Goal: Information Seeking & Learning: Learn about a topic

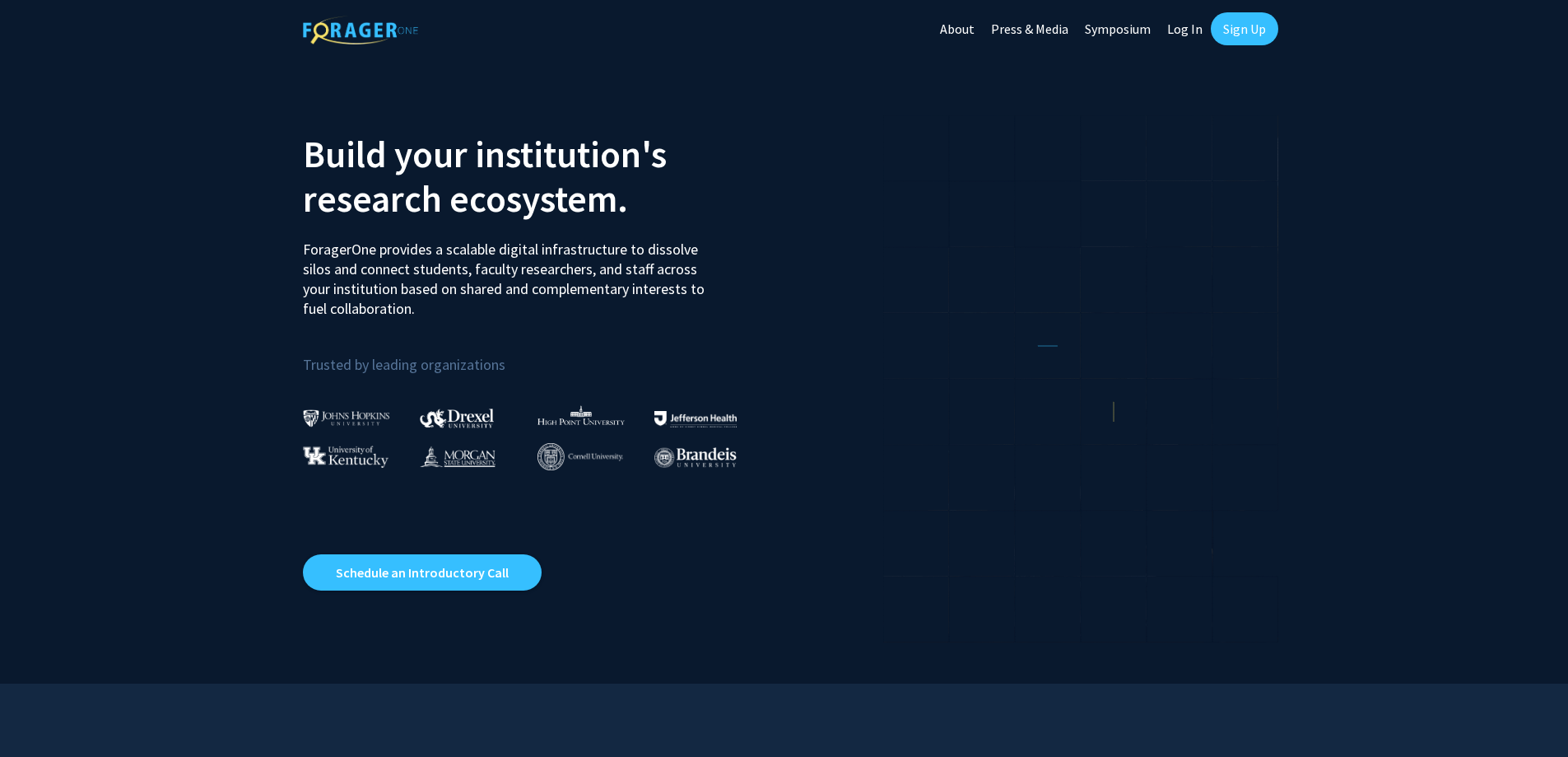
click at [1175, 25] on link "Log In" at bounding box center [1185, 28] width 52 height 57
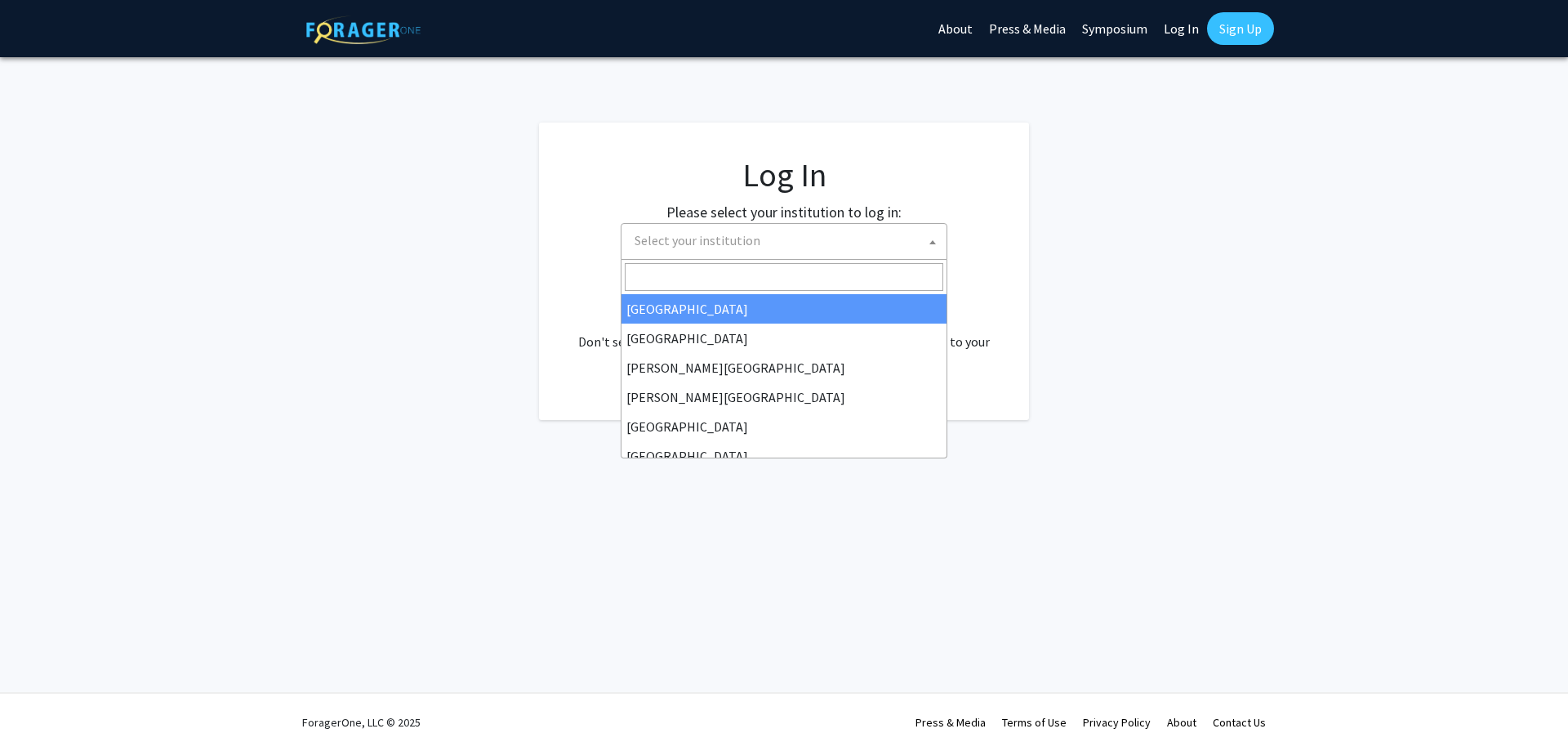
click at [703, 248] on span "Select your institution" at bounding box center [787, 240] width 318 height 33
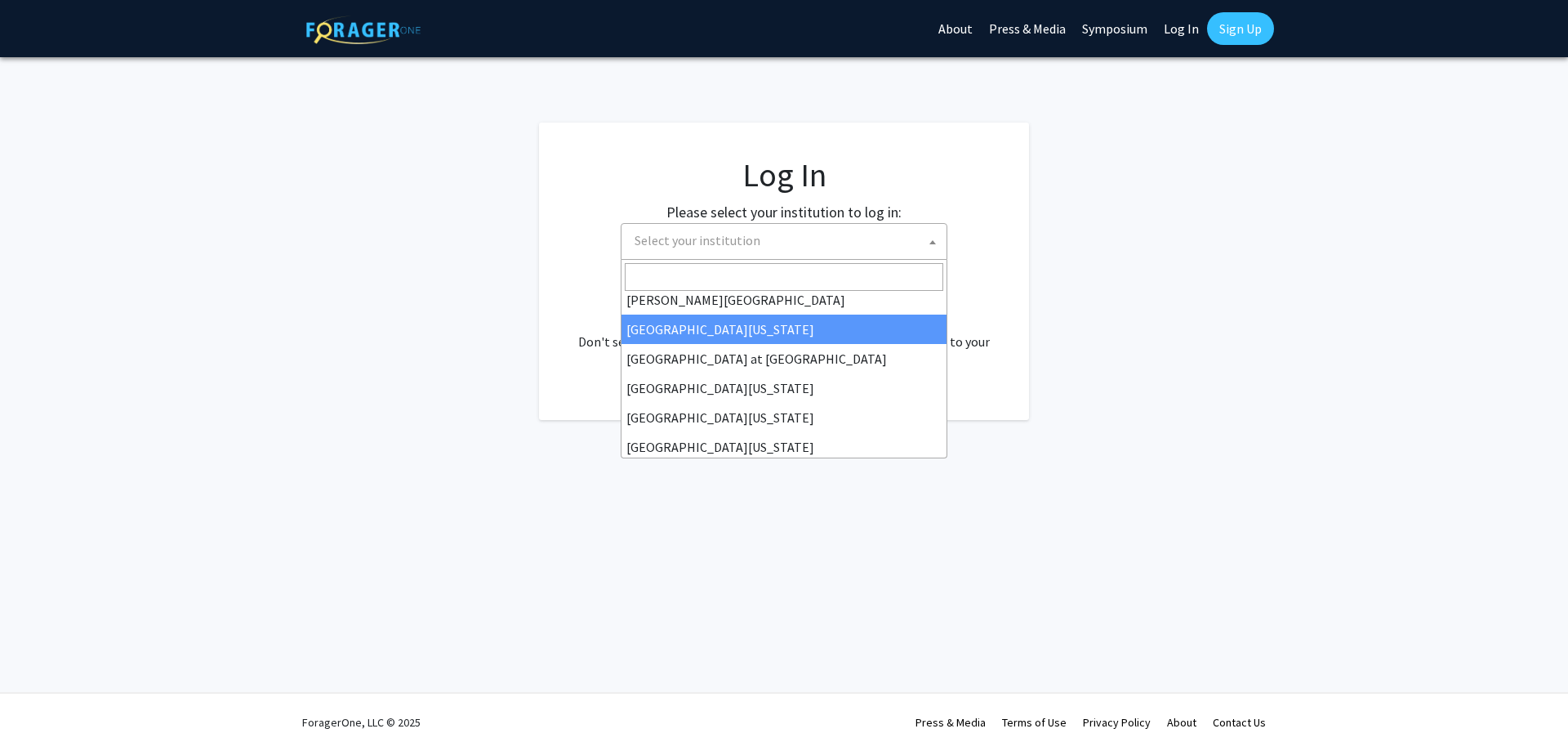
scroll to position [572, 0]
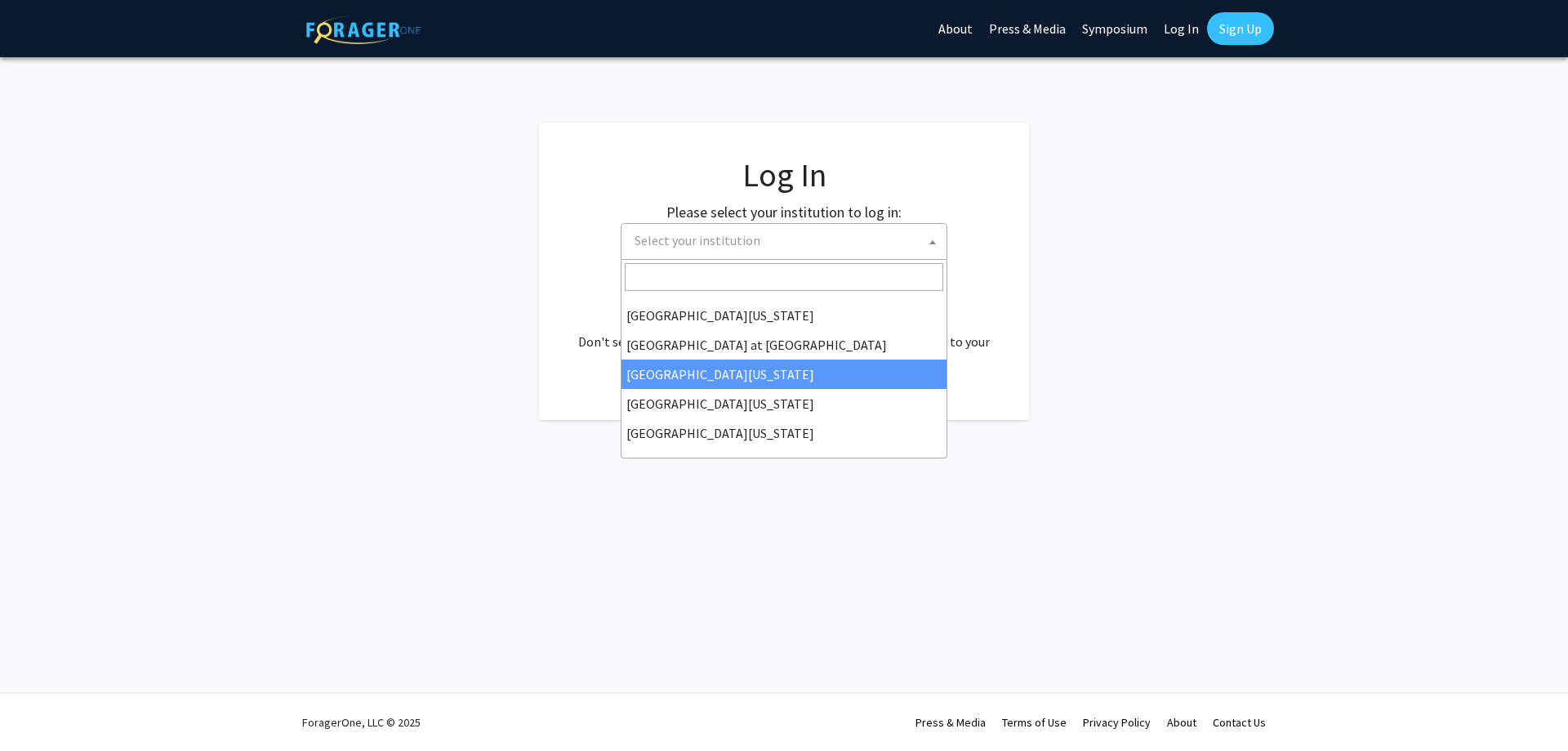
select select "13"
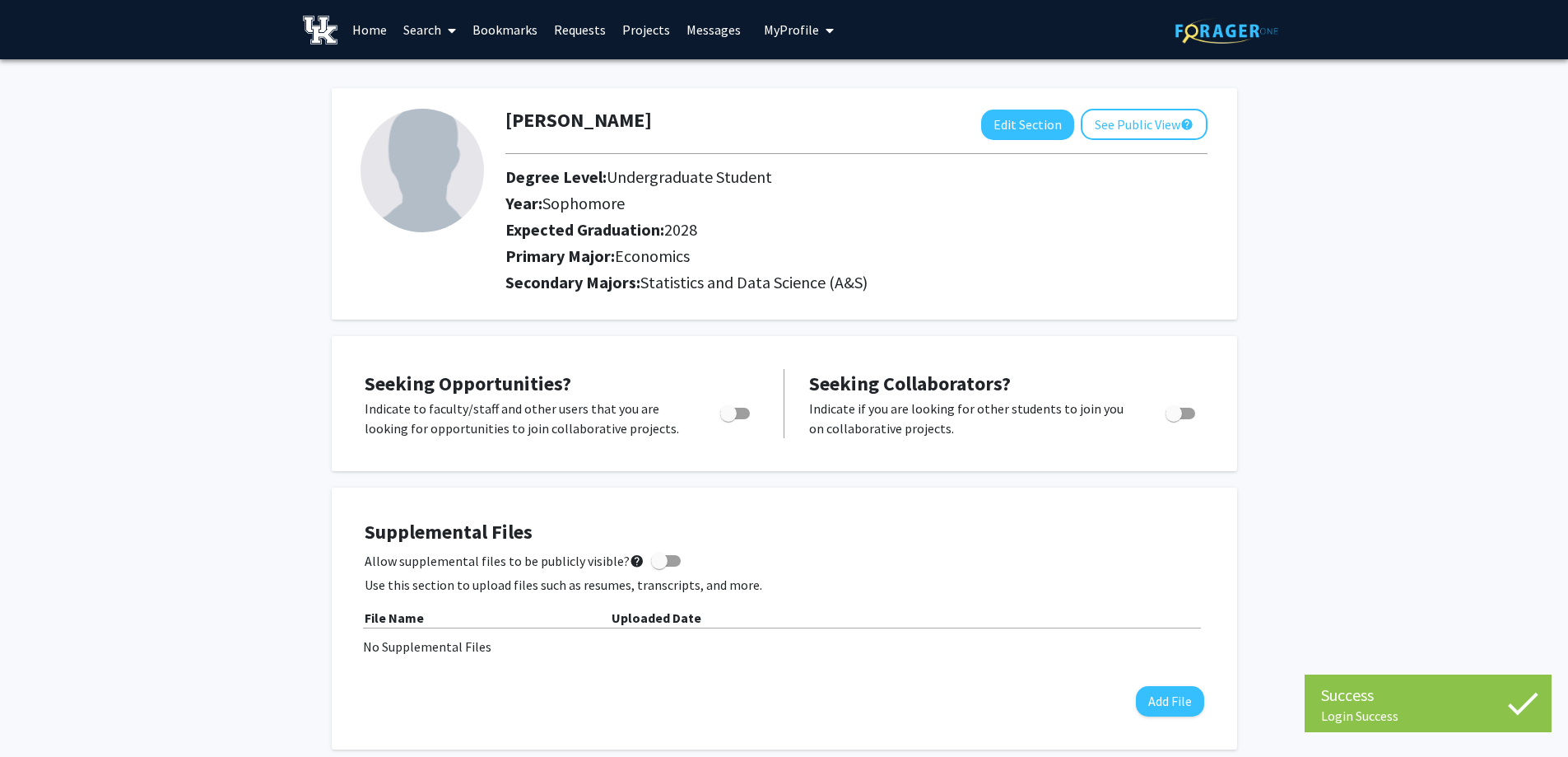
click at [426, 31] on link "Search" at bounding box center [430, 29] width 70 height 57
click at [455, 81] on span "Faculty/Staff" at bounding box center [455, 75] width 121 height 33
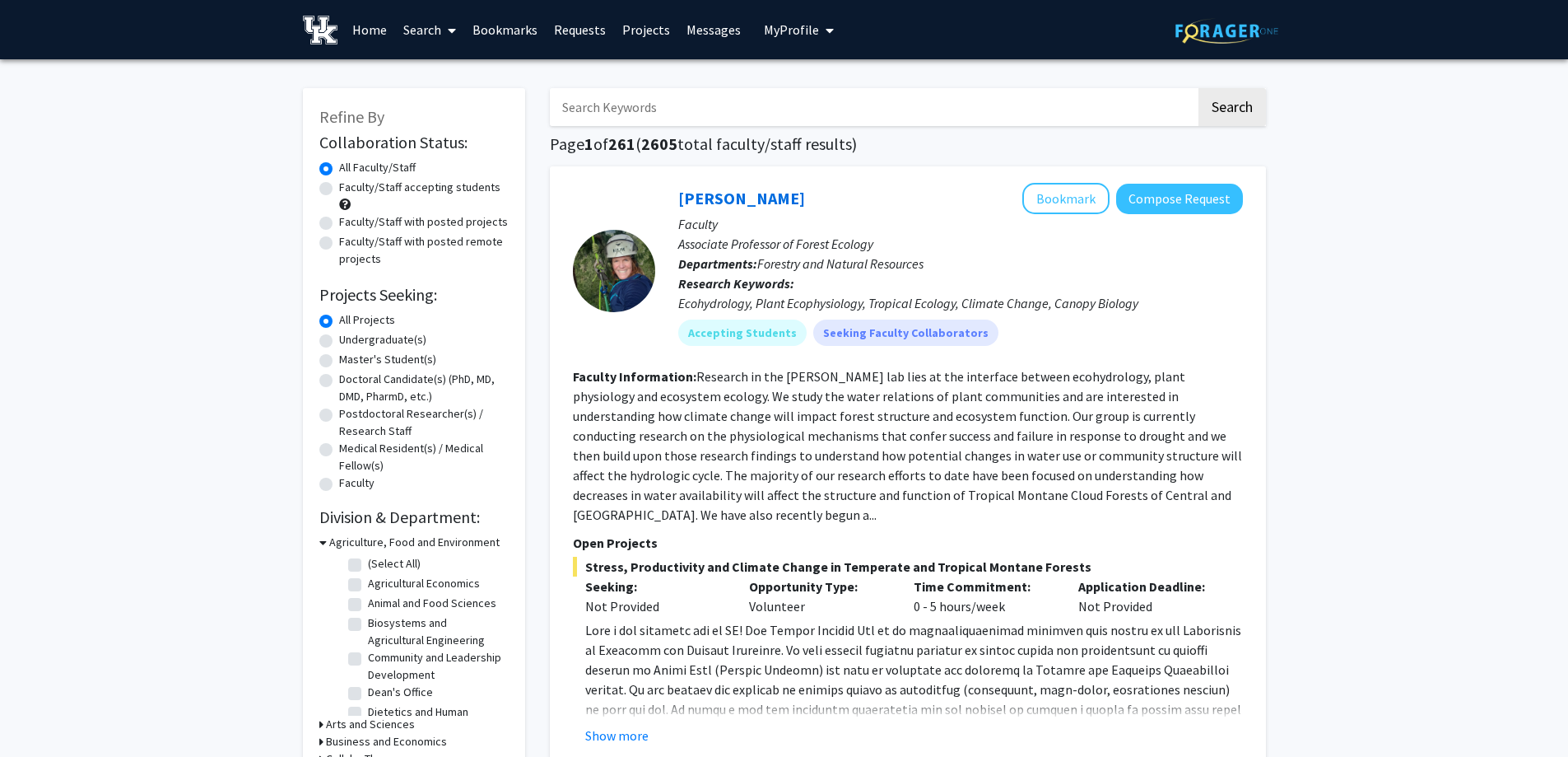
click at [608, 97] on input "Search Keywords" at bounding box center [873, 107] width 647 height 38
type input "gis"
click at [1199, 88] on button "Search" at bounding box center [1232, 107] width 68 height 38
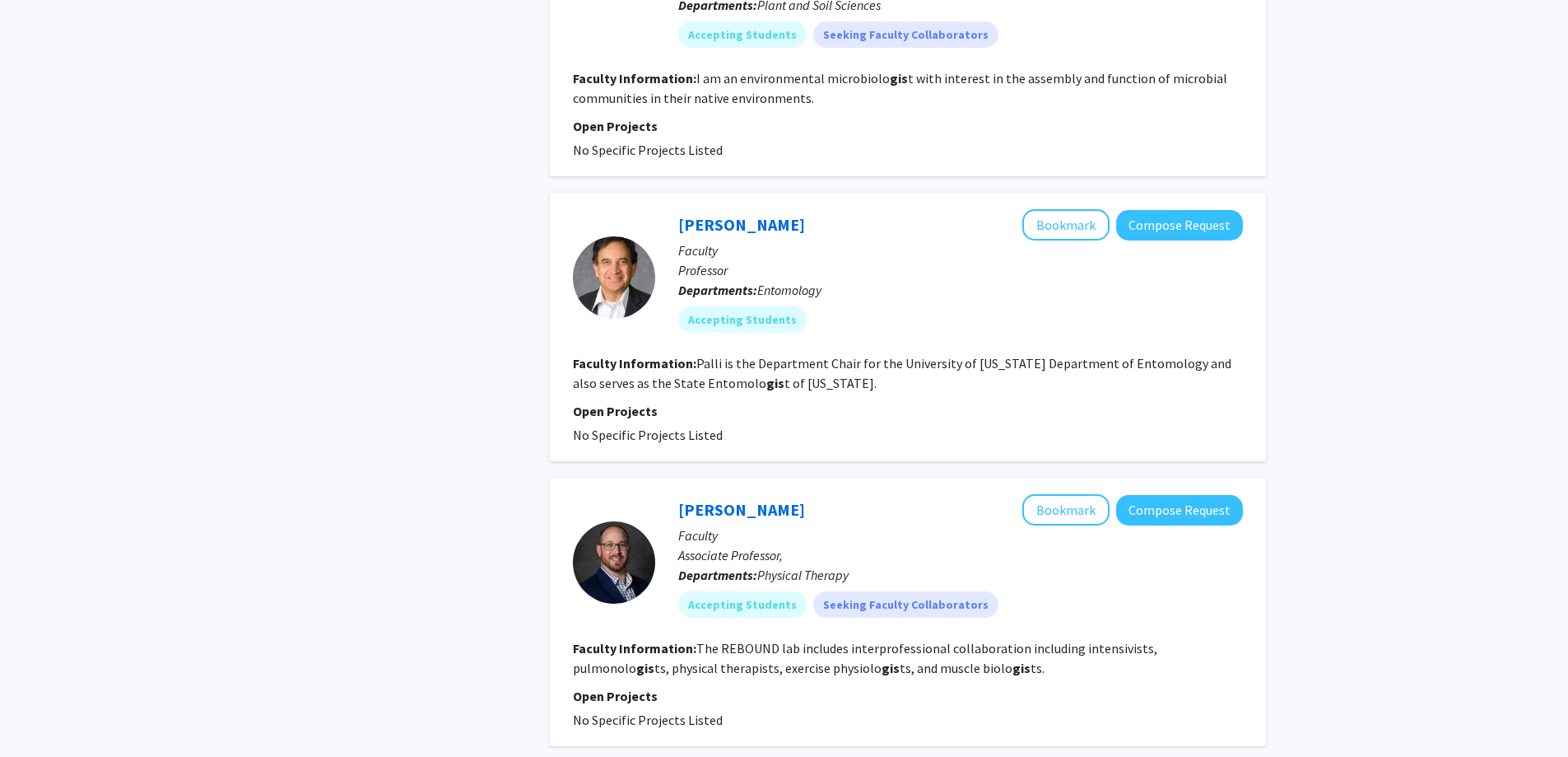
scroll to position [2844, 0]
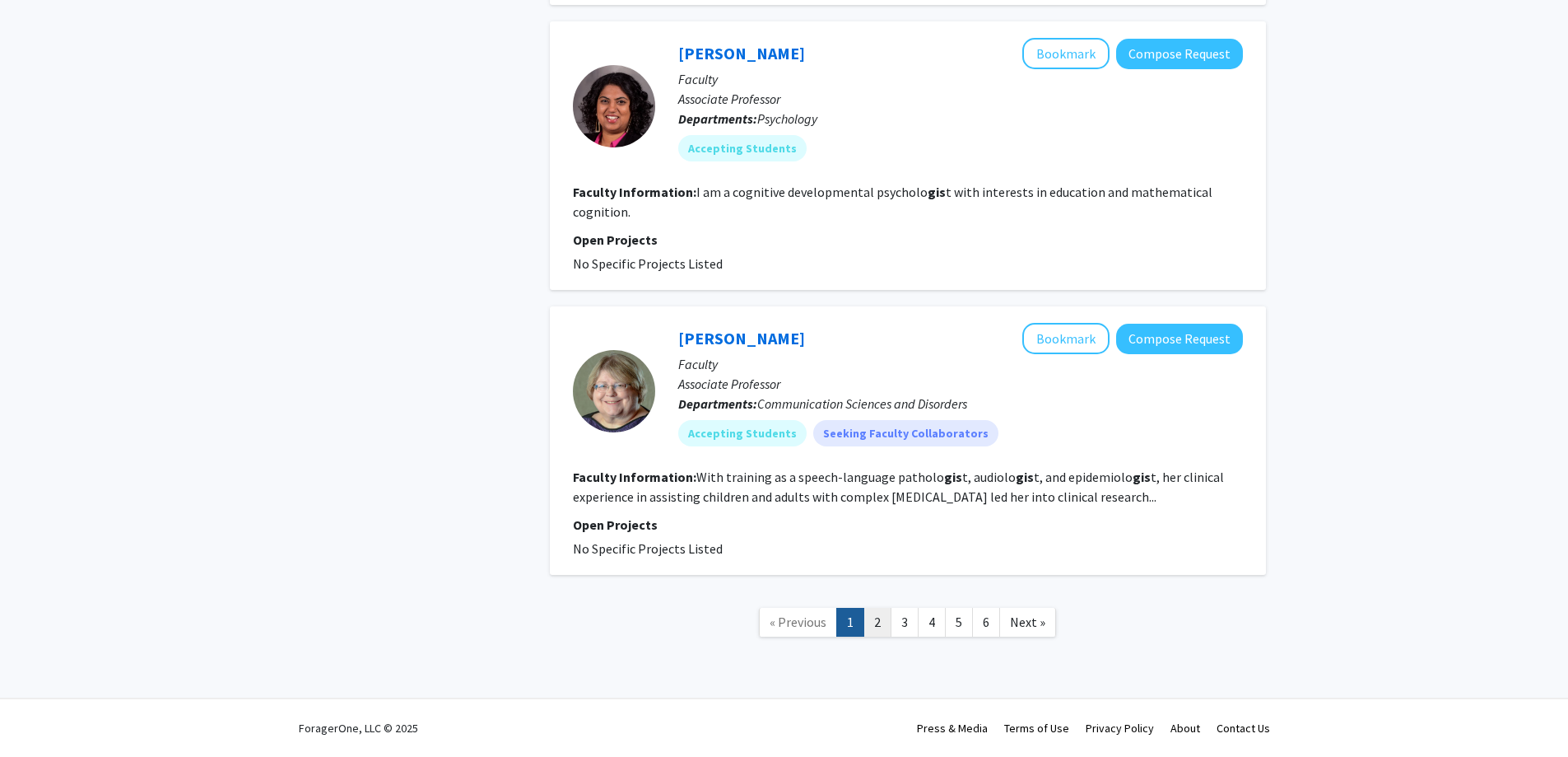
click at [878, 627] on link "2" at bounding box center [877, 622] width 28 height 29
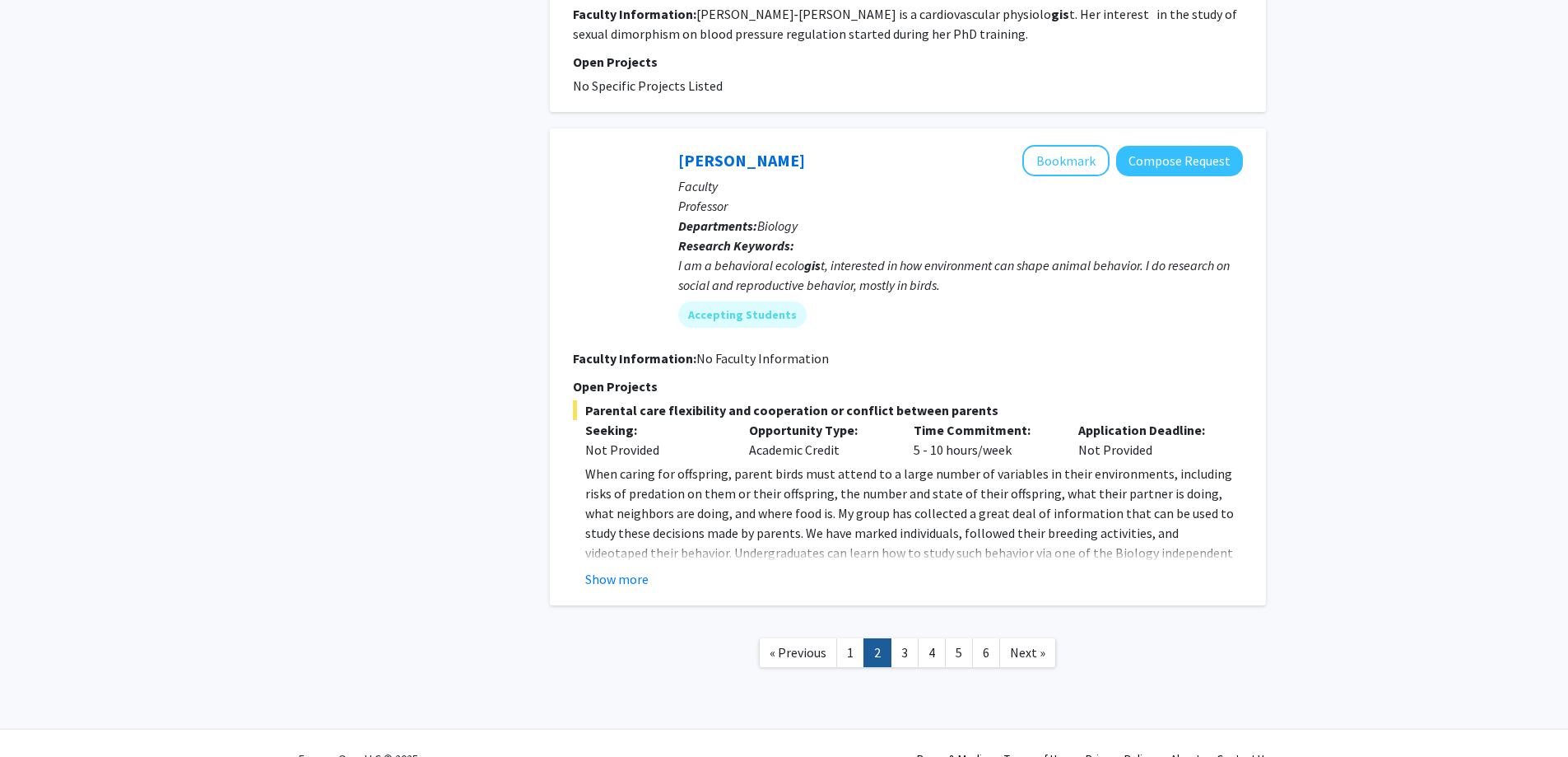
scroll to position [3199, 0]
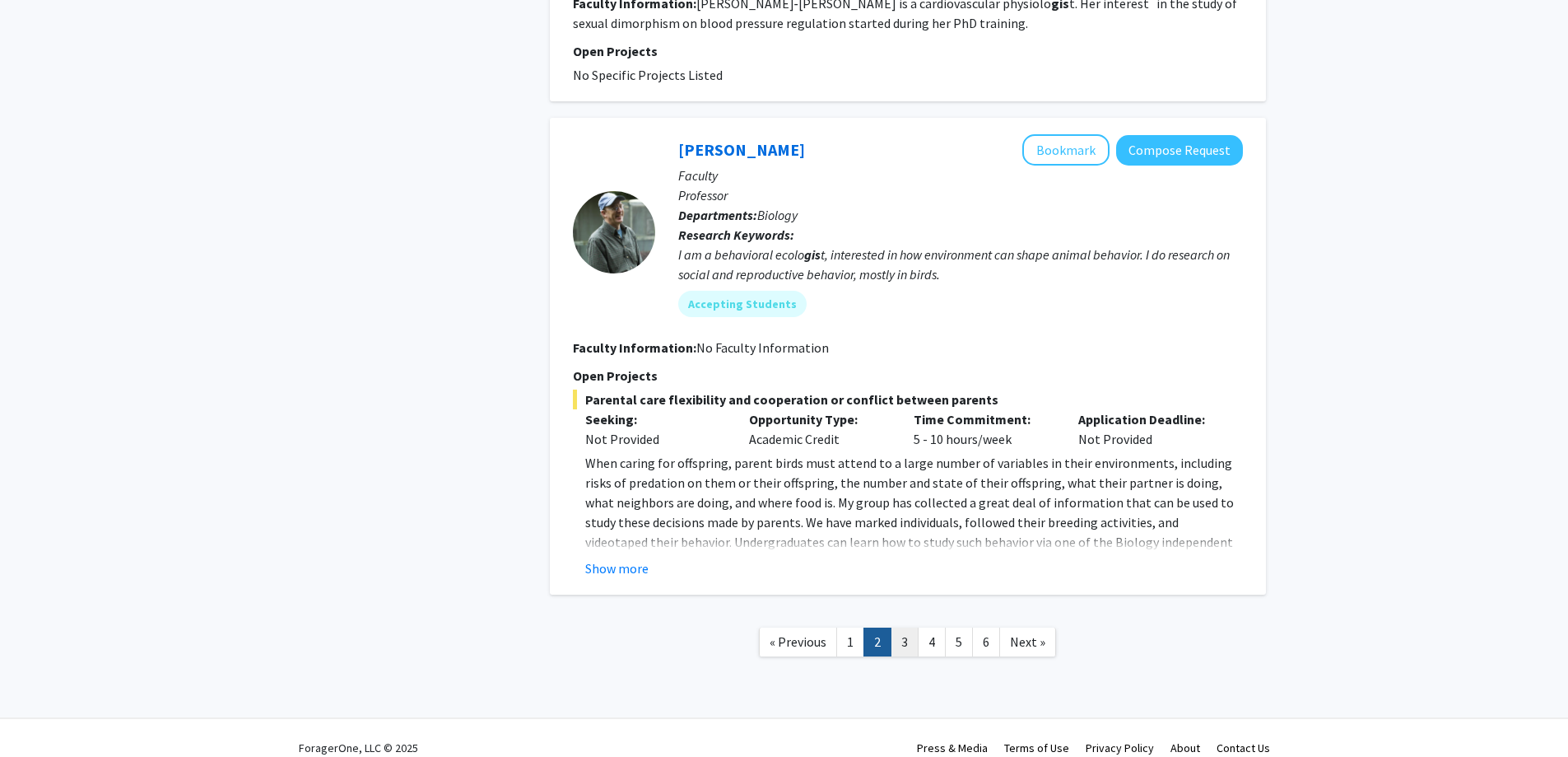
click at [901, 627] on link "3" at bounding box center [905, 642] width 28 height 29
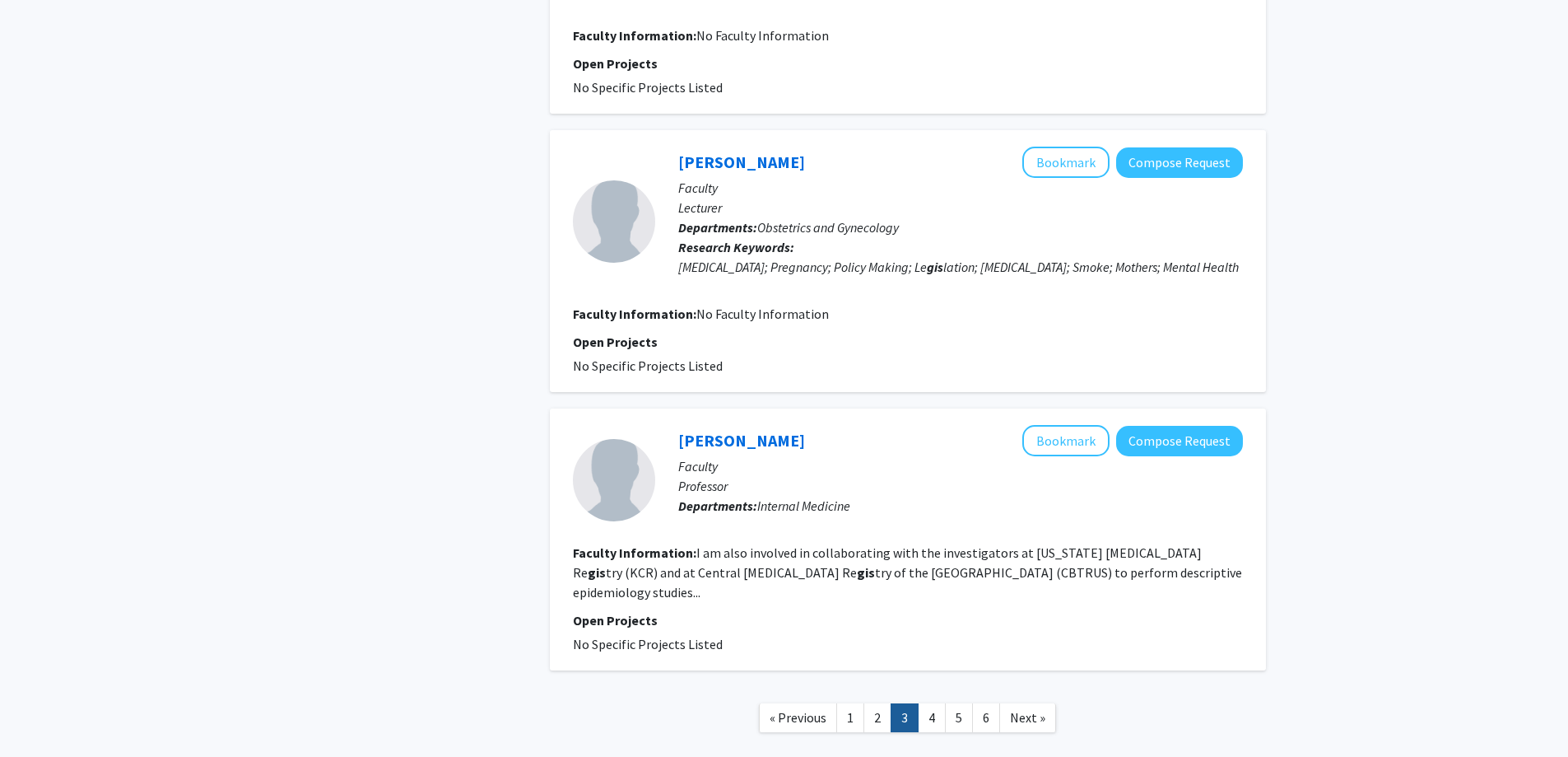
scroll to position [2346, 0]
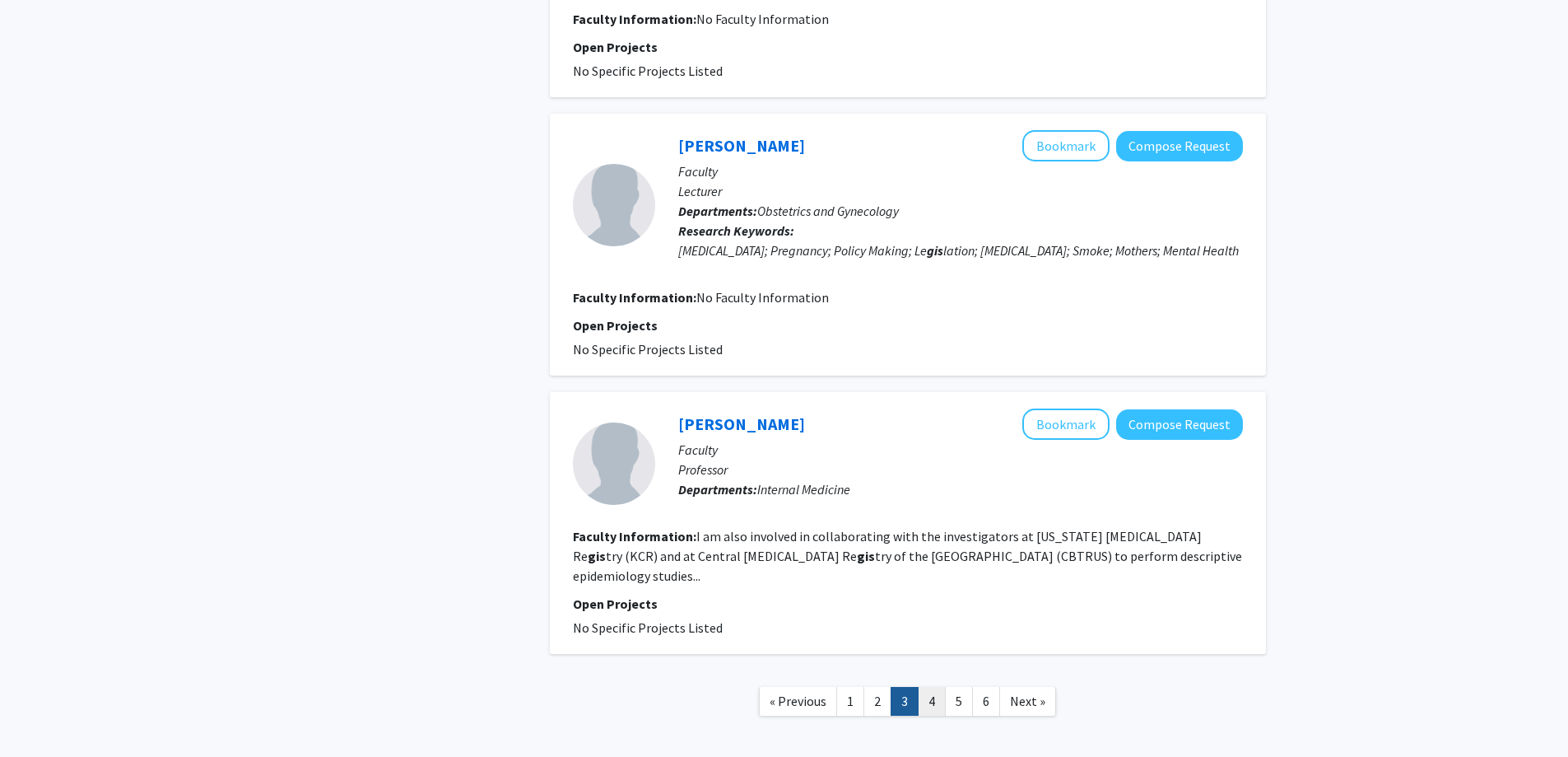
click at [928, 686] on link "4" at bounding box center [932, 701] width 28 height 29
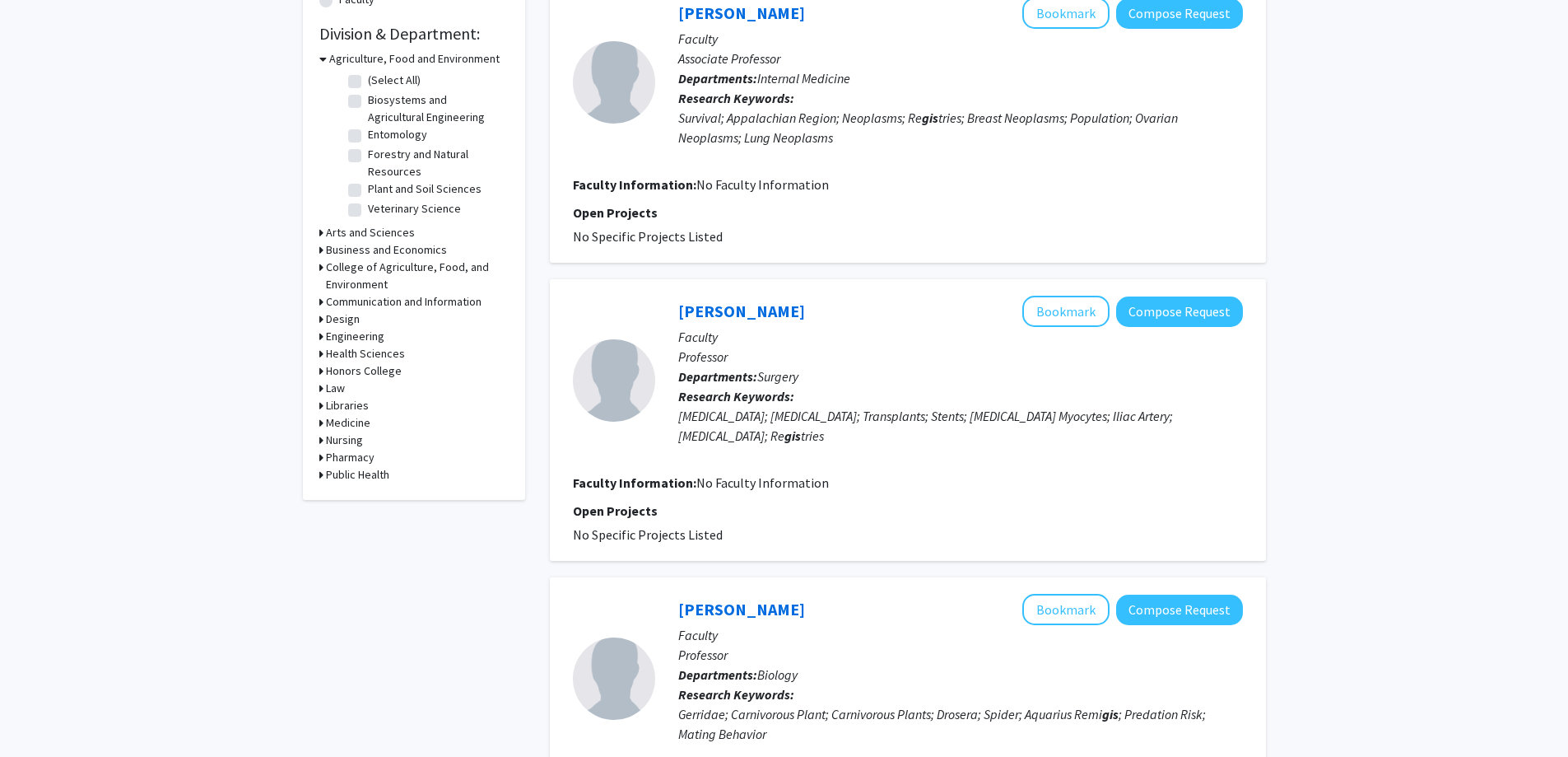
scroll to position [576, 0]
